Goal: Information Seeking & Learning: Check status

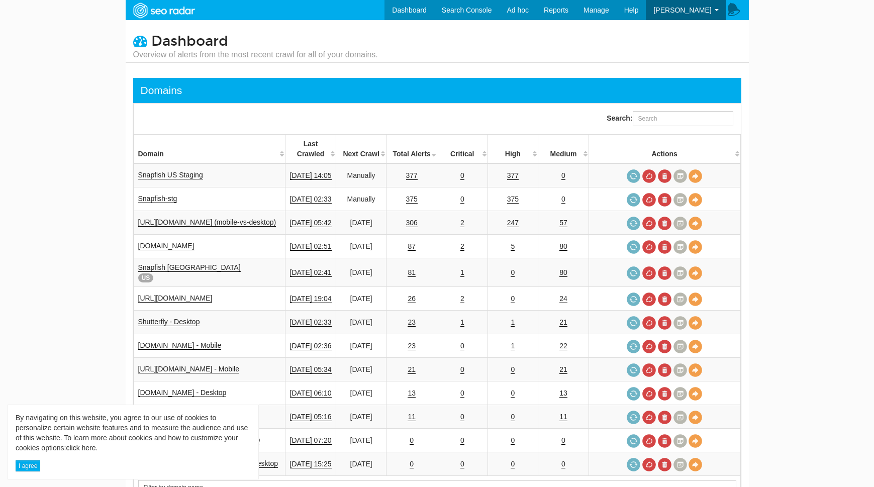
scroll to position [40, 0]
click at [69, 234] on body "By navigating on this website, you agree to our use of cookies to personalize c…" at bounding box center [437, 243] width 874 height 487
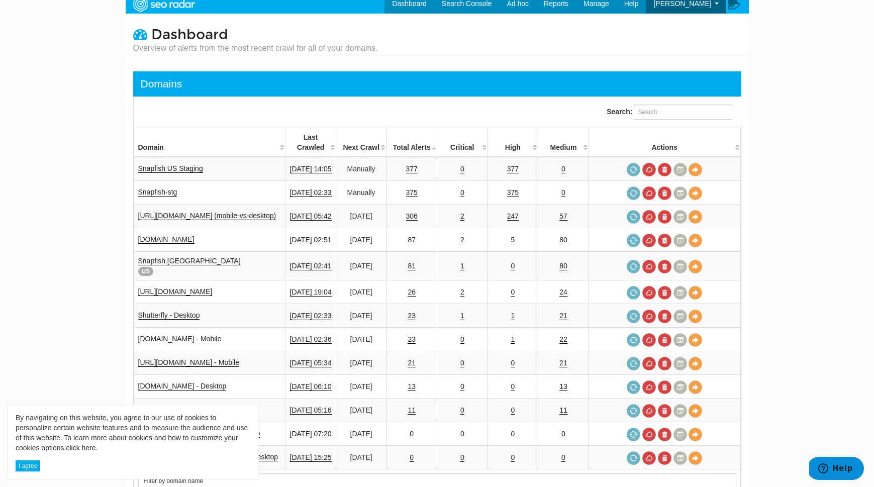
scroll to position [8, 0]
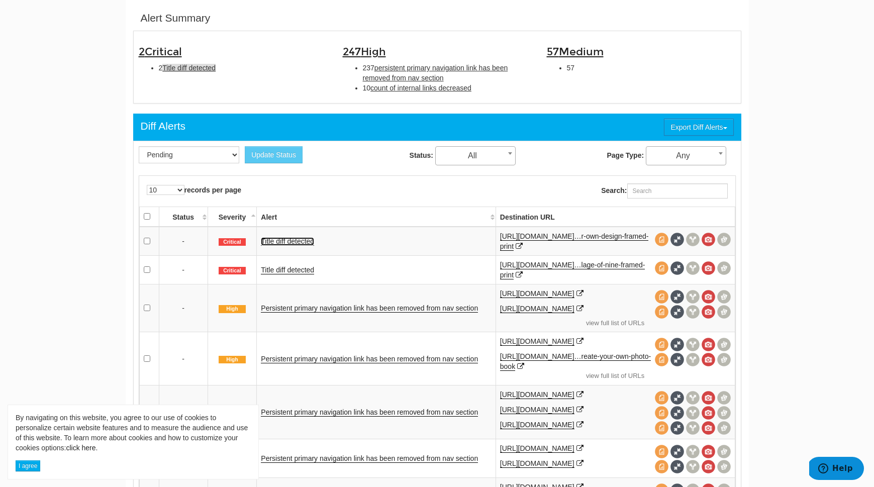
click at [281, 240] on link "Title diff detected" at bounding box center [287, 241] width 53 height 9
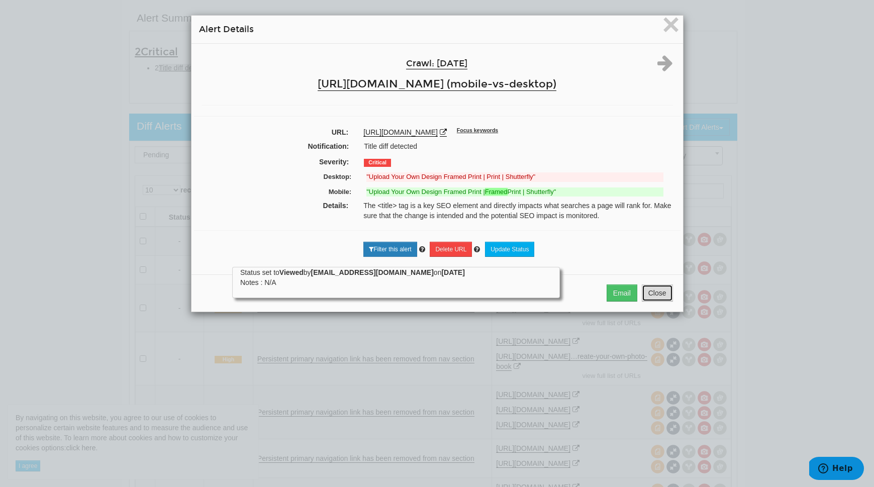
click at [657, 301] on button "Close" at bounding box center [657, 292] width 31 height 17
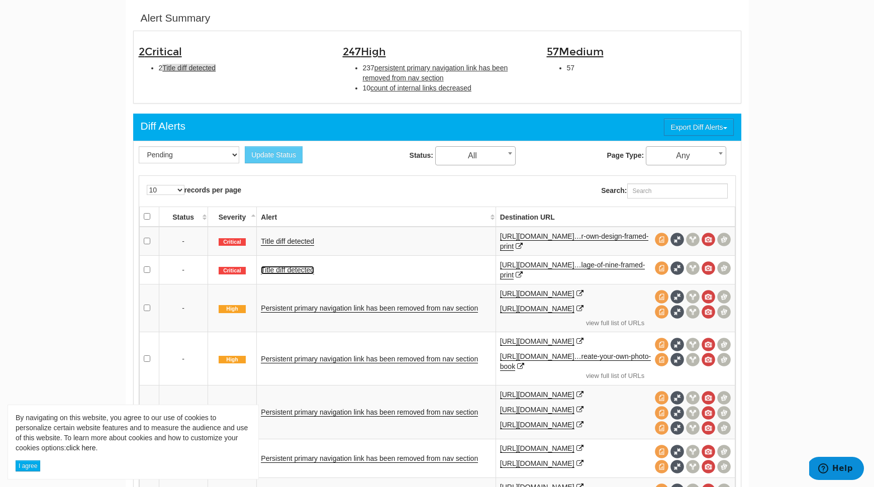
click at [291, 268] on link "Title diff detected" at bounding box center [287, 270] width 53 height 9
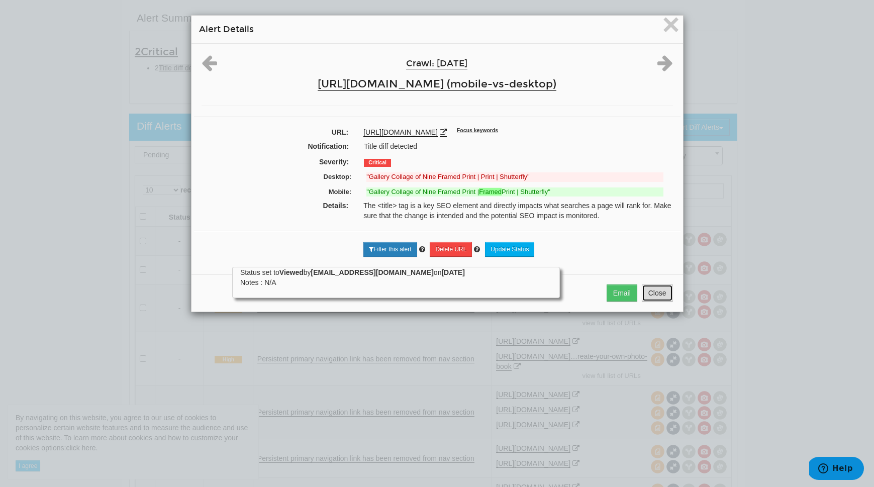
click at [658, 301] on button "Close" at bounding box center [657, 292] width 31 height 17
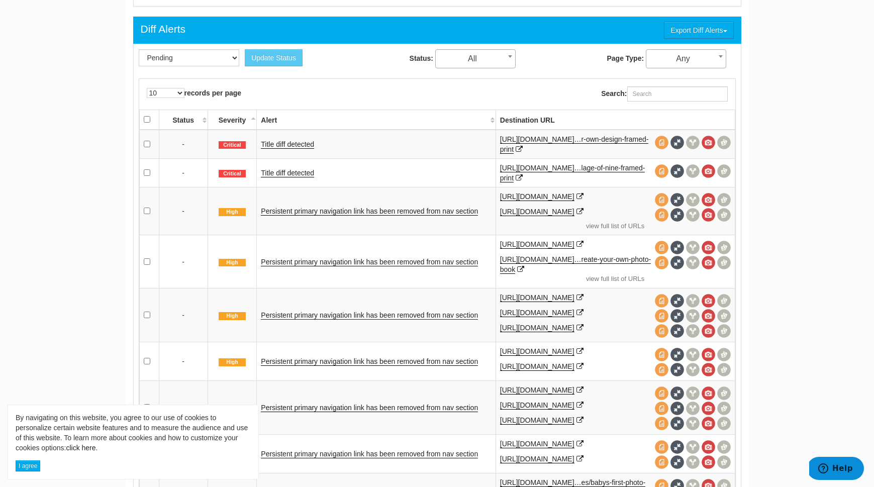
scroll to position [418, 0]
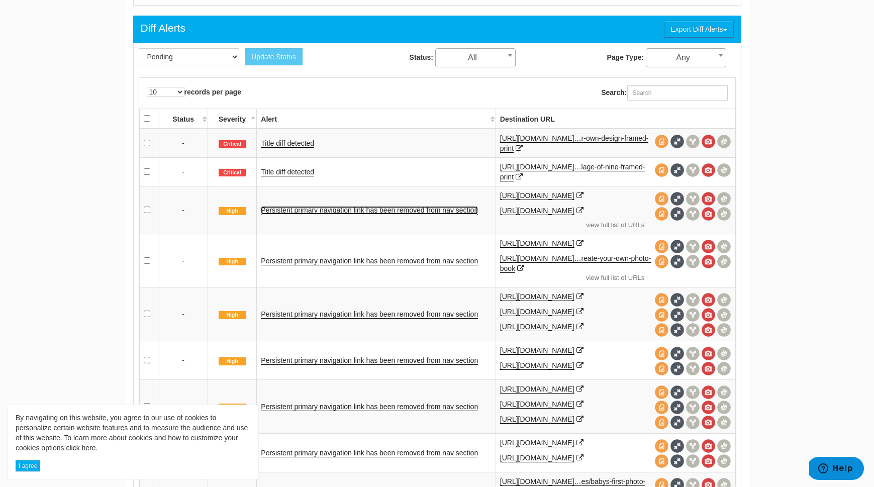
click at [336, 212] on link "Persistent primary navigation link has been removed from nav section" at bounding box center [369, 210] width 217 height 9
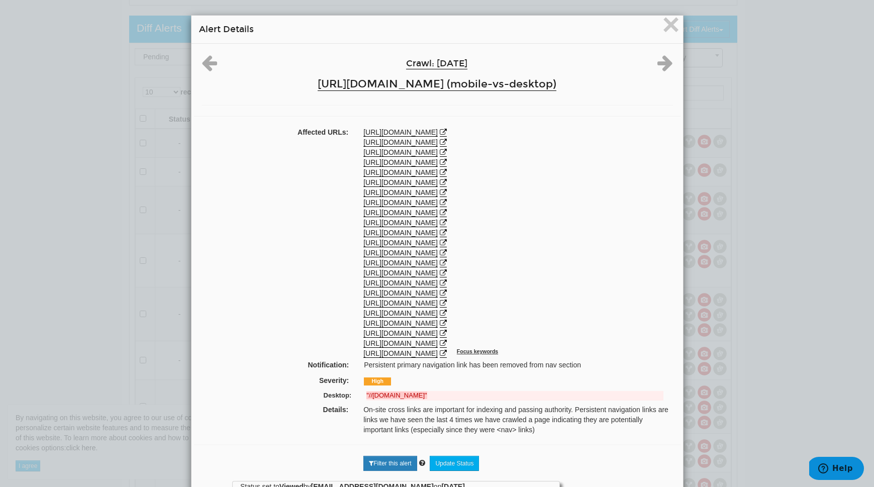
scroll to position [54, 0]
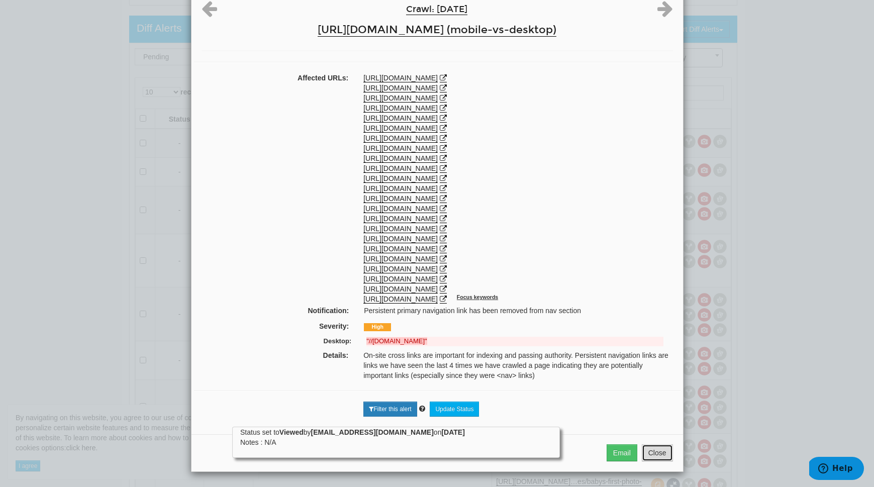
click at [650, 452] on button "Close" at bounding box center [657, 452] width 31 height 17
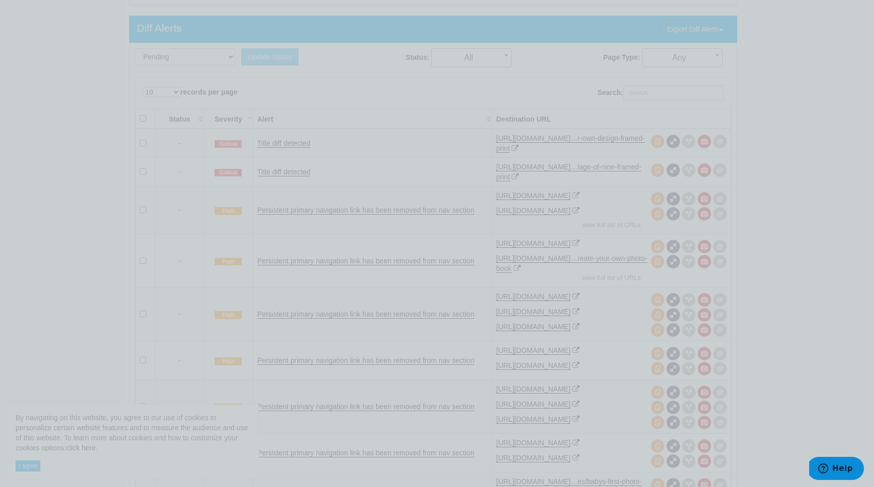
scroll to position [0, 0]
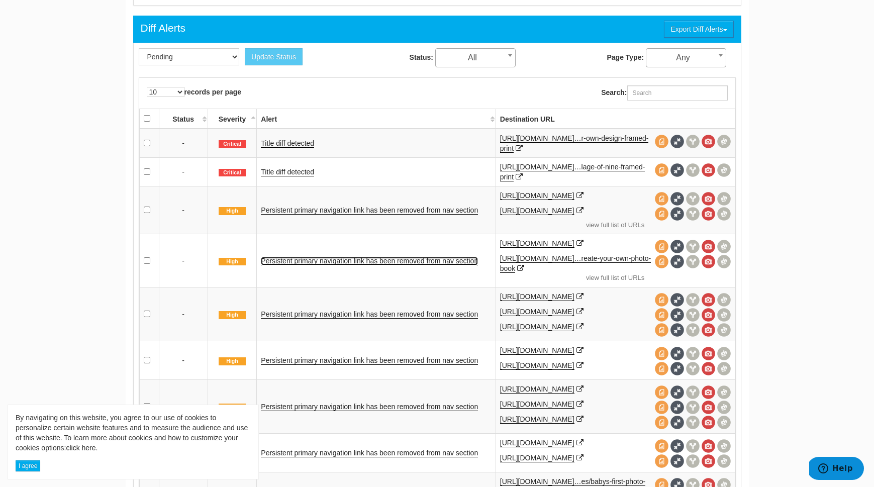
click at [279, 261] on link "Persistent primary navigation link has been removed from nav section" at bounding box center [369, 261] width 217 height 9
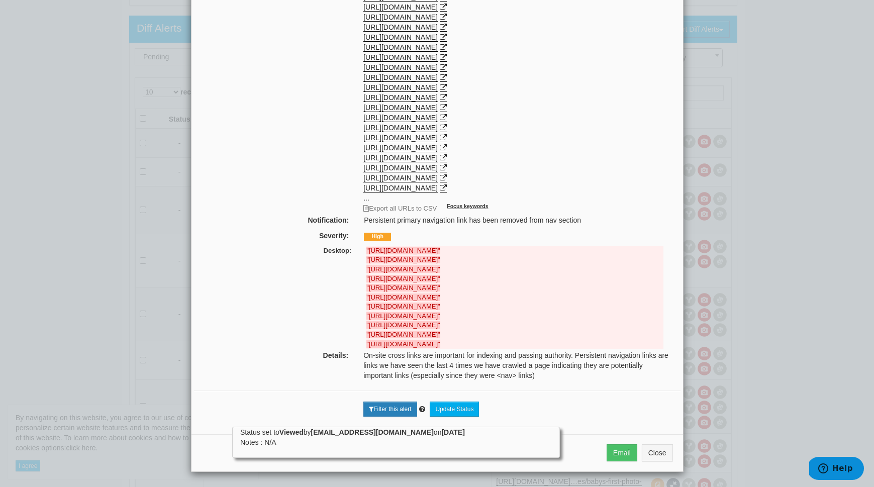
scroll to position [198, 0]
click at [660, 461] on button "Close" at bounding box center [657, 452] width 31 height 17
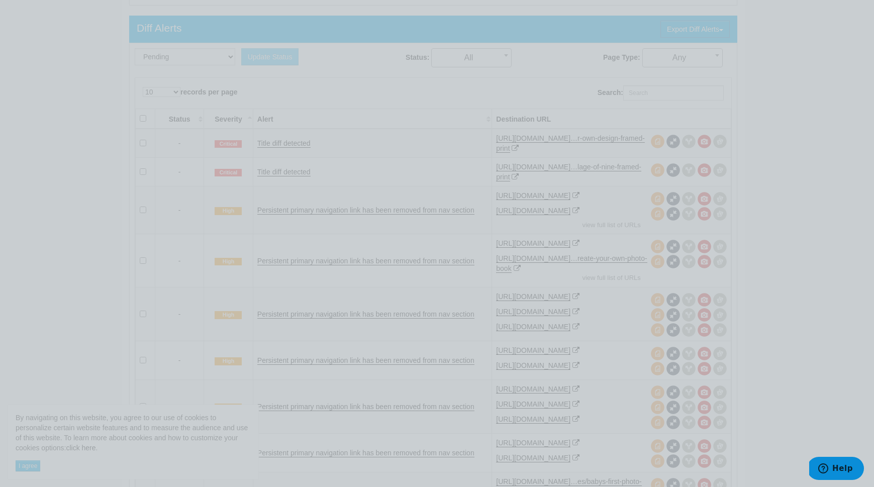
scroll to position [0, 0]
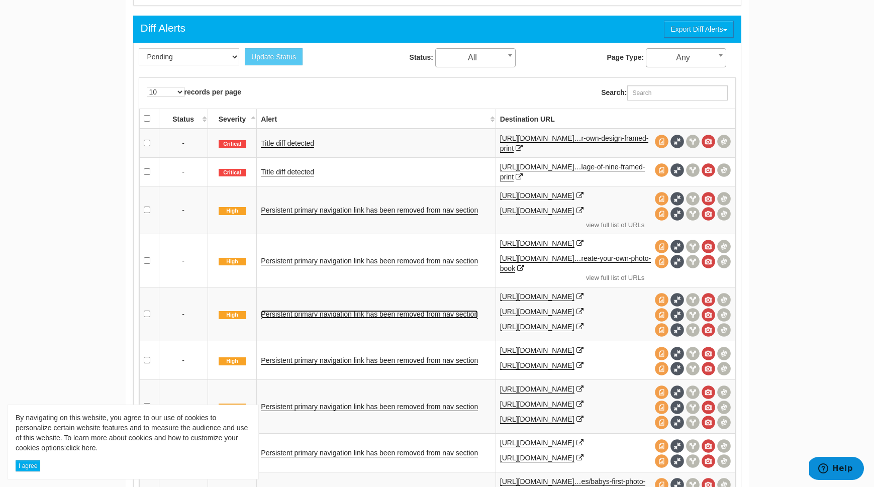
click at [328, 318] on link "Persistent primary navigation link has been removed from nav section" at bounding box center [369, 314] width 217 height 9
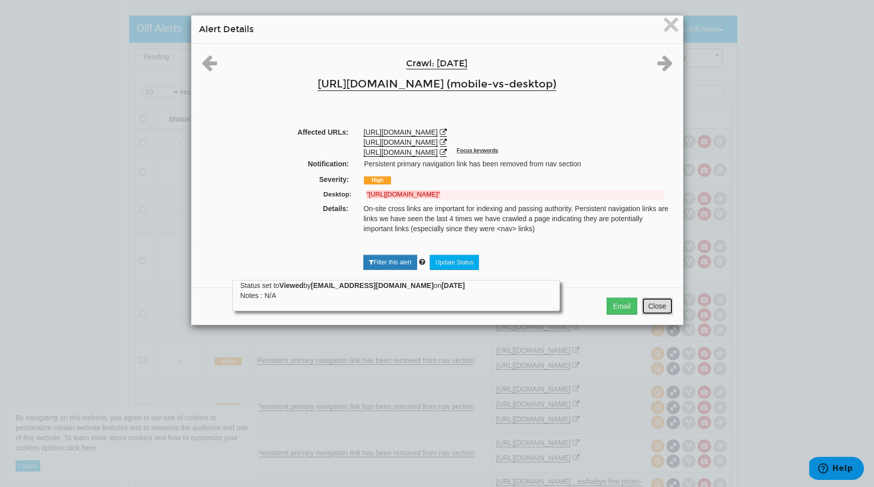
click at [656, 308] on button "Close" at bounding box center [657, 305] width 31 height 17
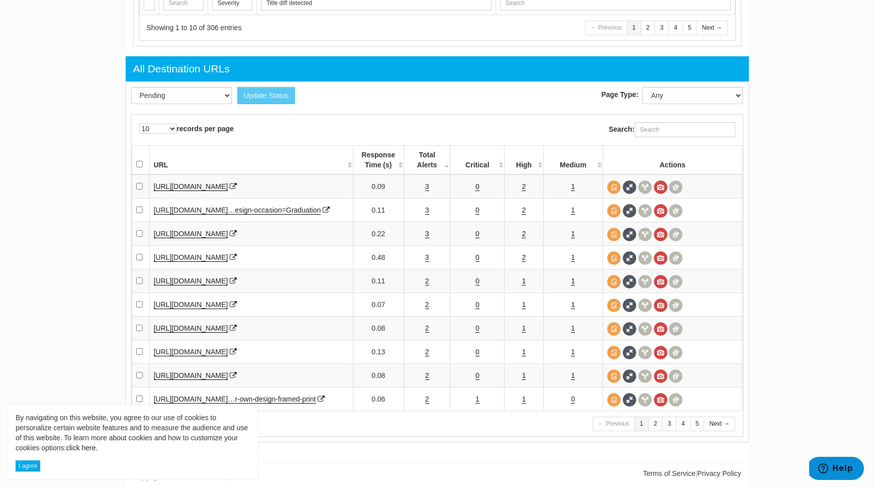
scroll to position [986, 0]
click at [523, 191] on link "2" at bounding box center [523, 186] width 4 height 9
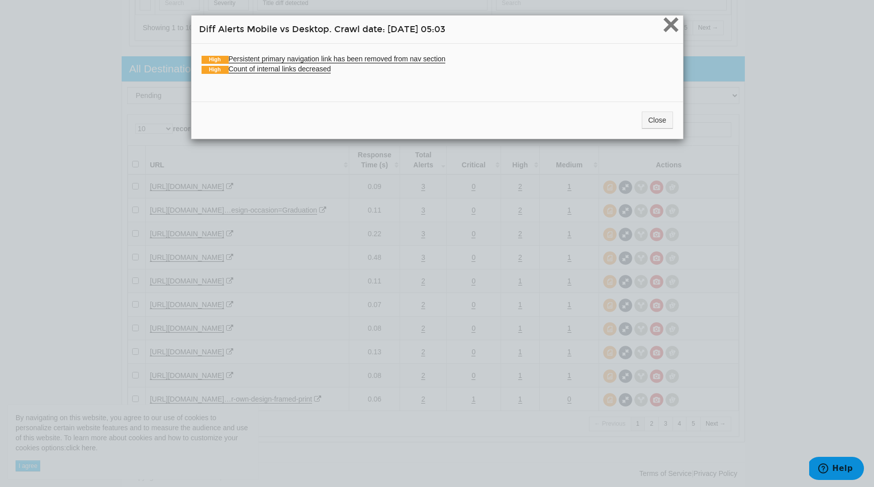
click at [665, 31] on span "×" at bounding box center [671, 25] width 18 height 34
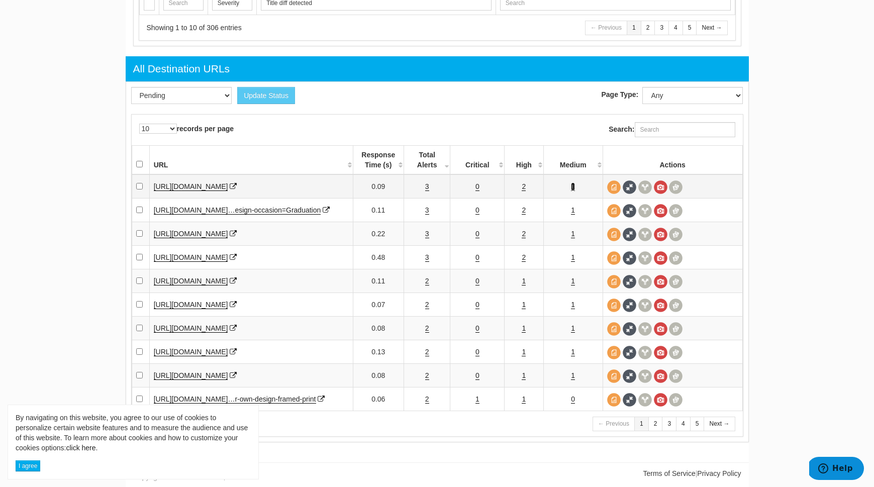
click at [572, 191] on link "1" at bounding box center [573, 186] width 4 height 9
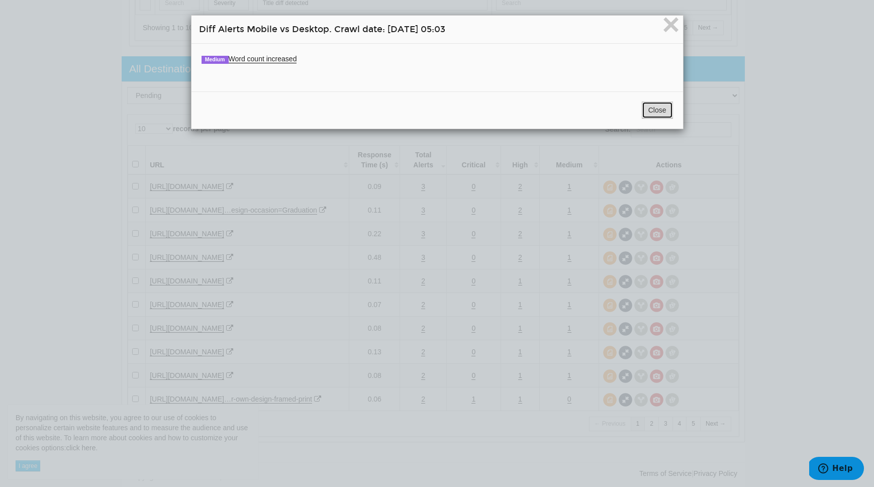
click at [658, 108] on button "Close" at bounding box center [657, 109] width 31 height 17
